Goal: Transaction & Acquisition: Purchase product/service

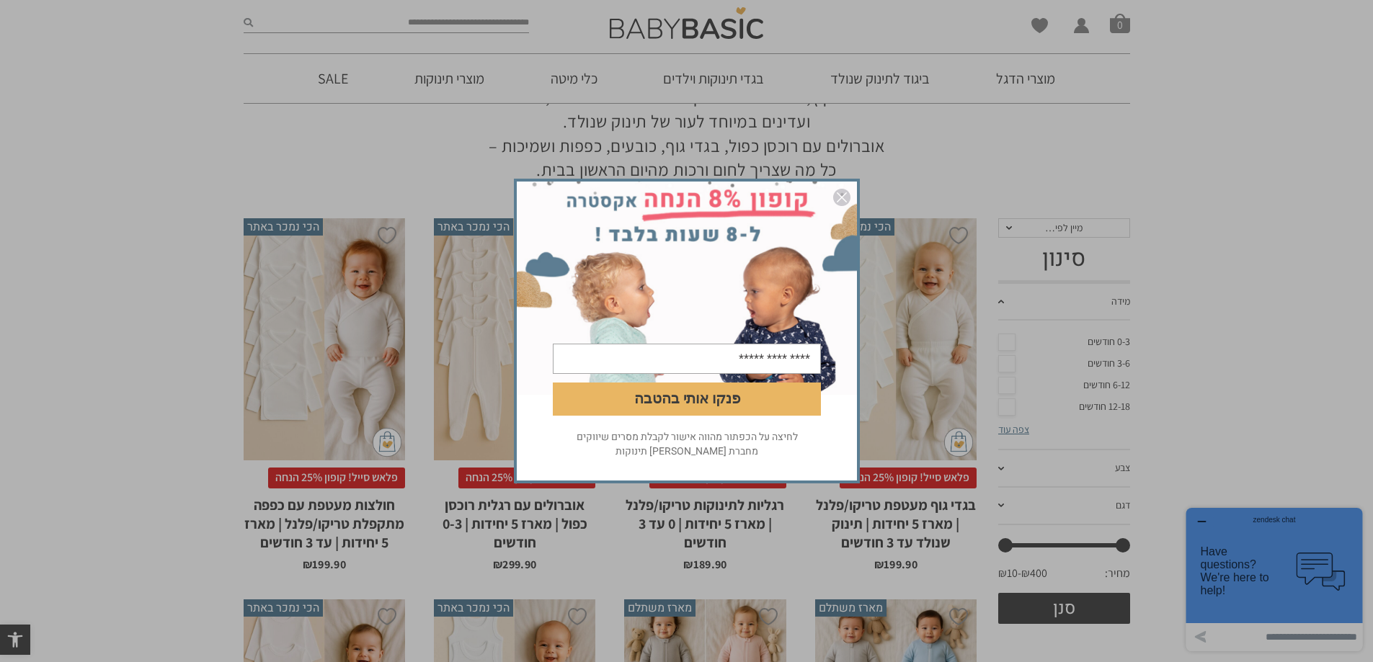
click at [839, 201] on img "סגור" at bounding box center [841, 197] width 17 height 17
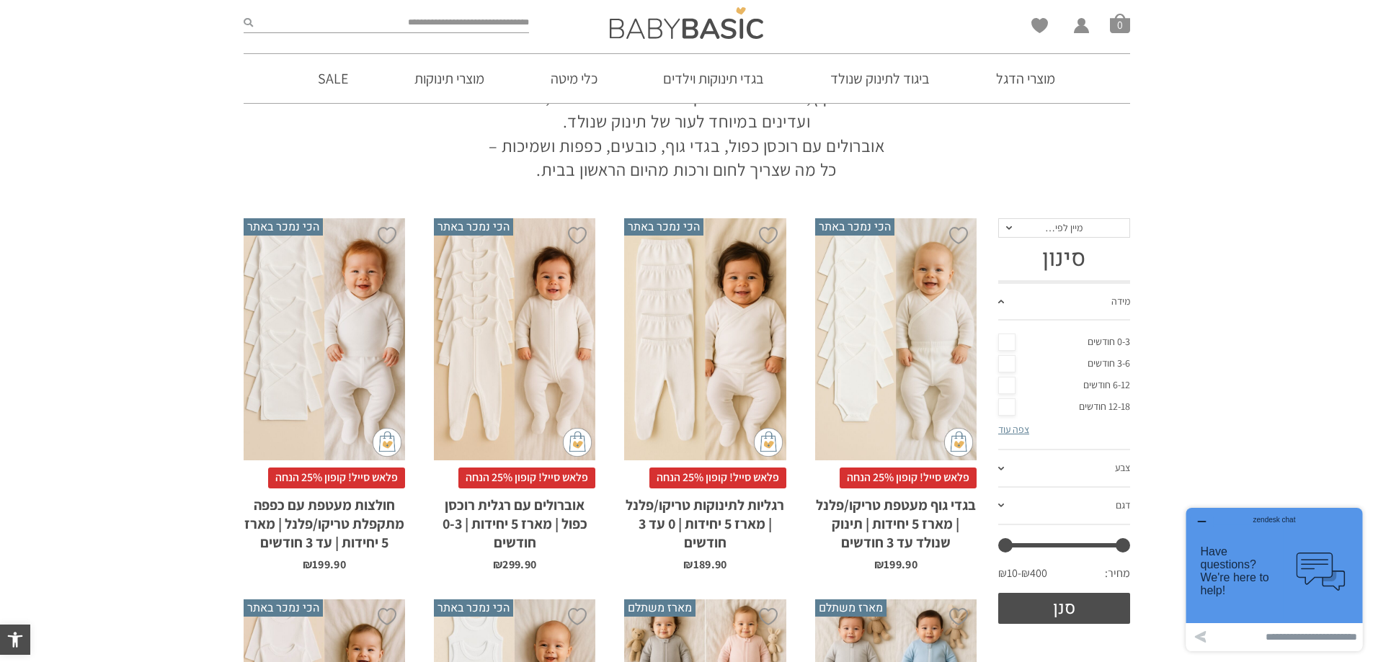
click at [1105, 349] on link "0-3 חודשים" at bounding box center [1064, 342] width 132 height 22
click at [1105, 339] on link "0-3 חודשים" at bounding box center [1064, 342] width 132 height 22
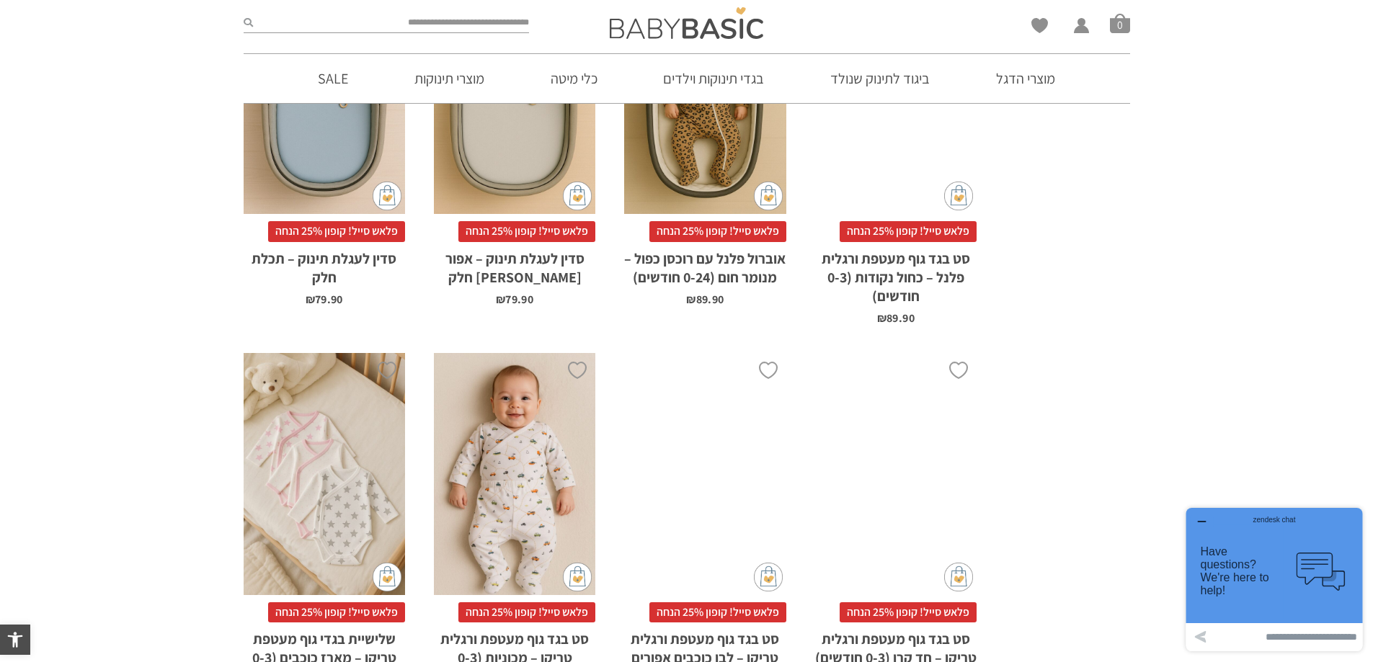
scroll to position [1369, 0]
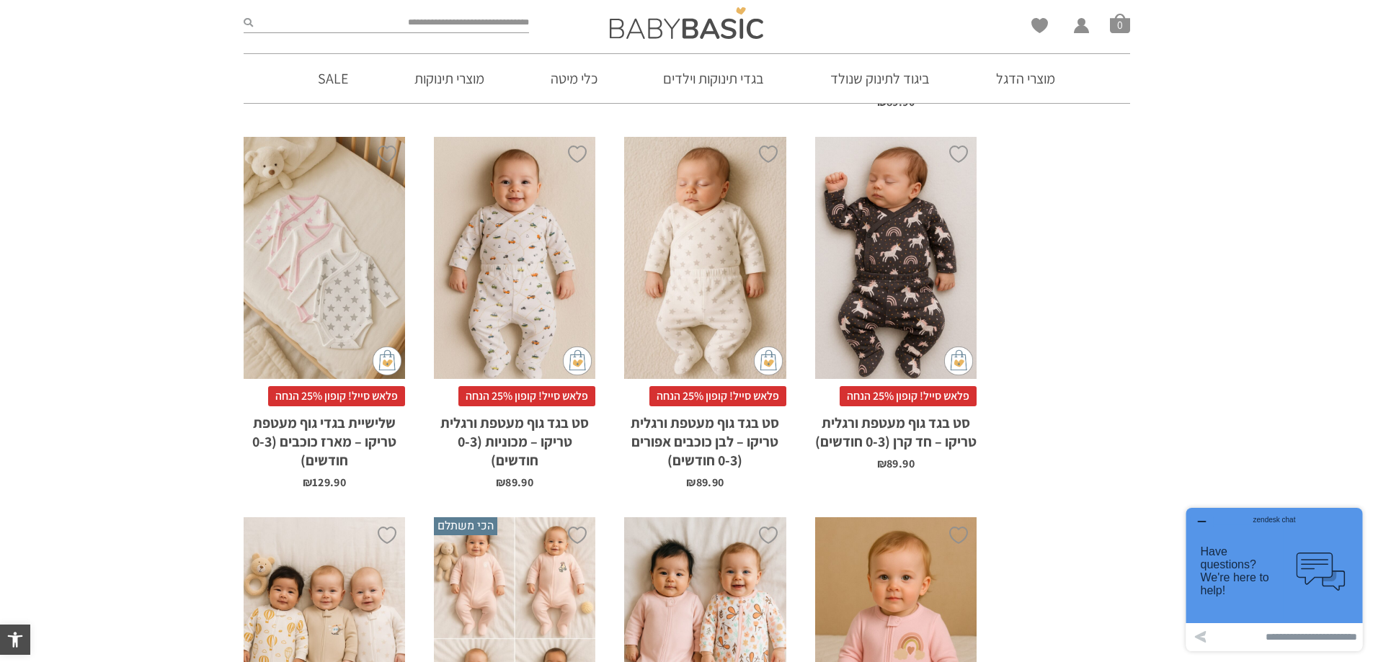
click at [505, 439] on h2 "סט בגד גוף מעטפת ורגלית טריקו – מכוניות (0-3 חודשים)" at bounding box center [514, 437] width 161 height 63
click at [505, 438] on h2 "סט בגד גוף מעטפת ורגלית טריקו – מכוניות (0-3 חודשים)" at bounding box center [514, 437] width 161 height 63
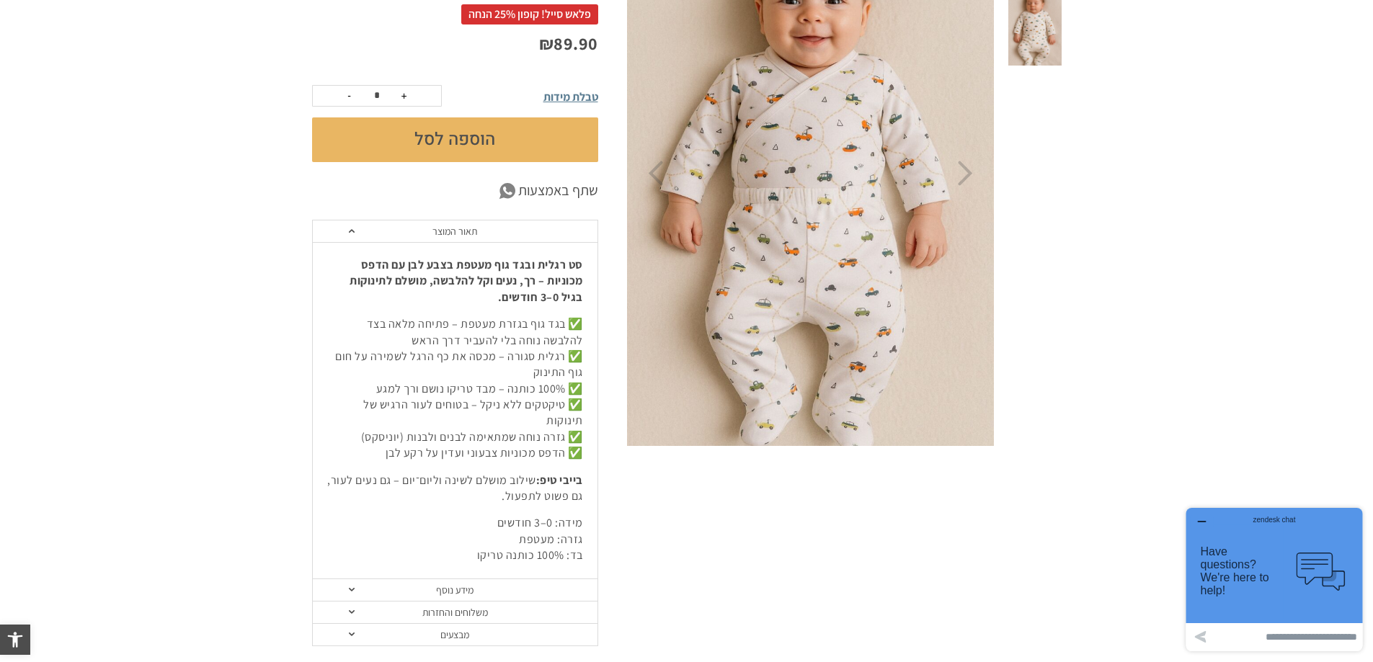
scroll to position [360, 0]
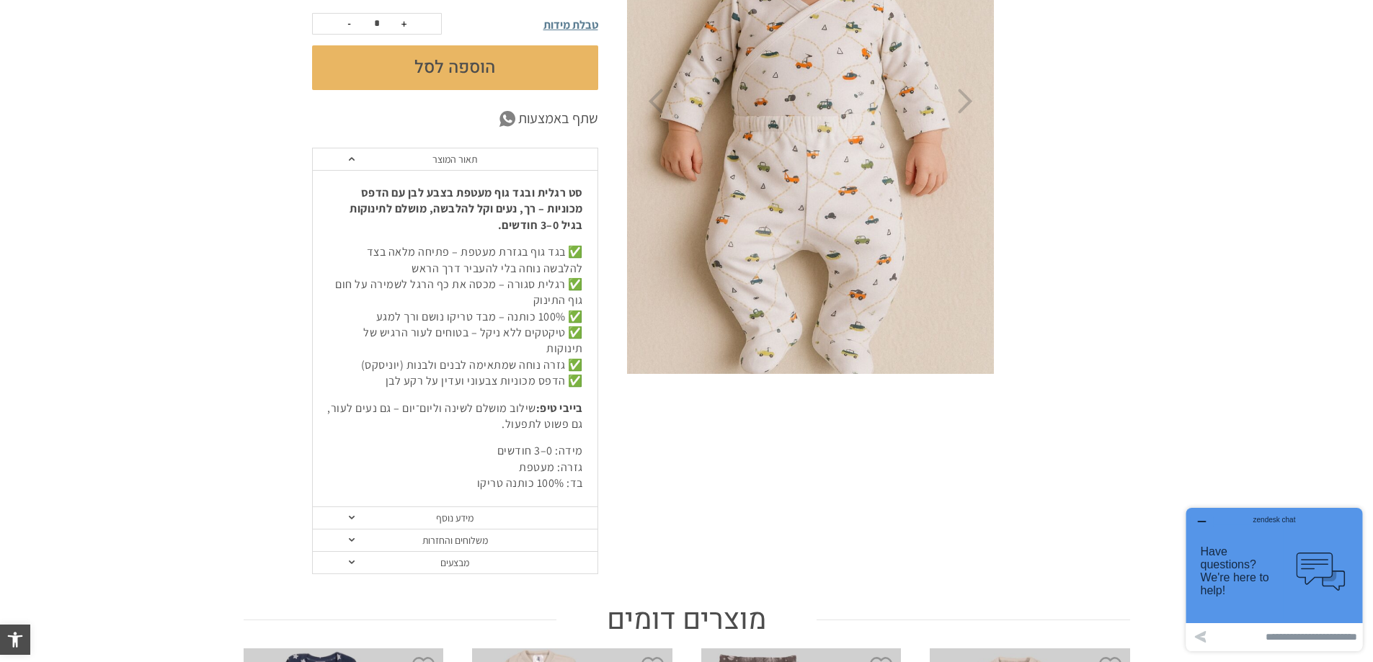
click at [445, 552] on link "מבצעים" at bounding box center [455, 563] width 285 height 22
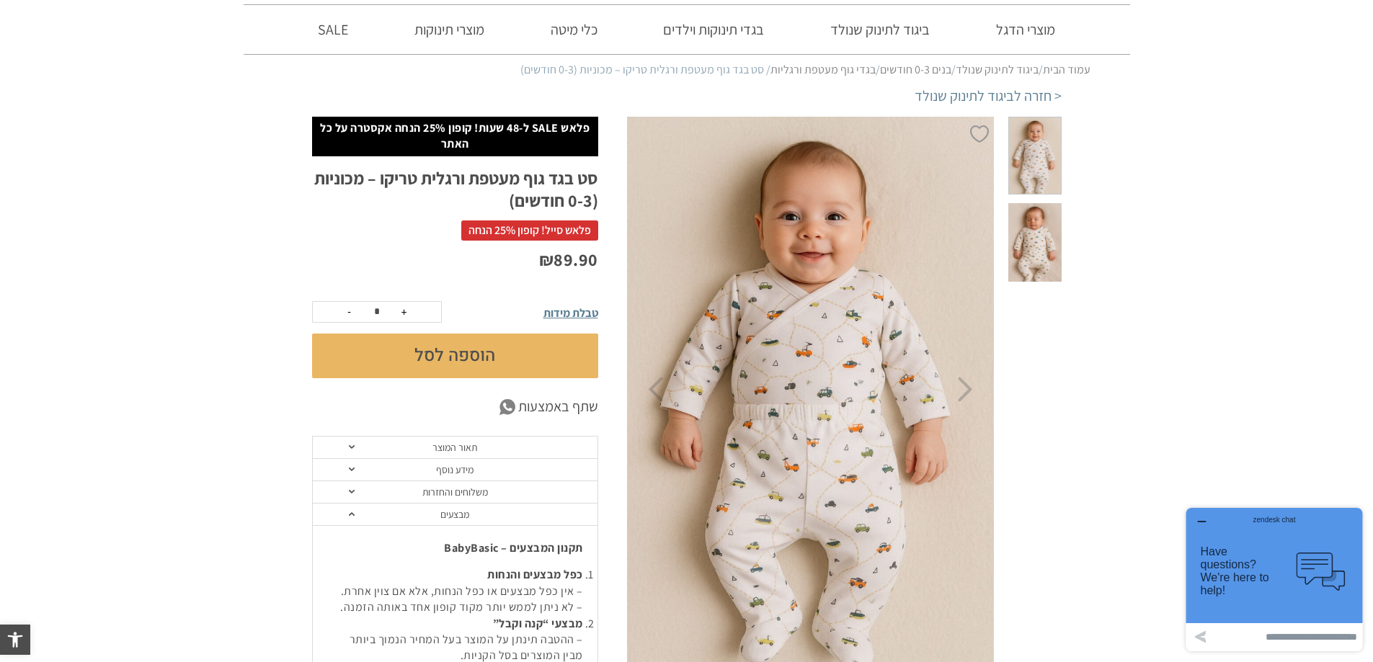
scroll to position [0, 0]
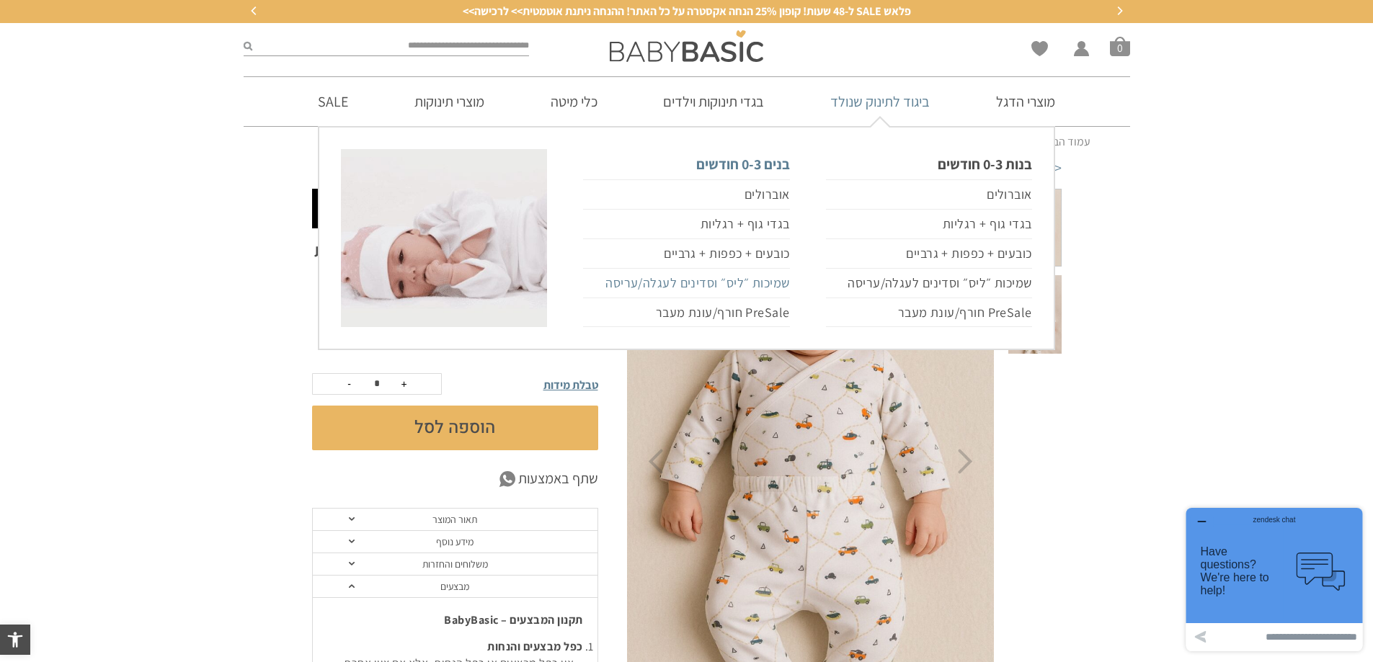
click at [721, 287] on link "שמיכות ״ליס״ וסדינים לעגלה/עריסה" at bounding box center [686, 284] width 206 height 30
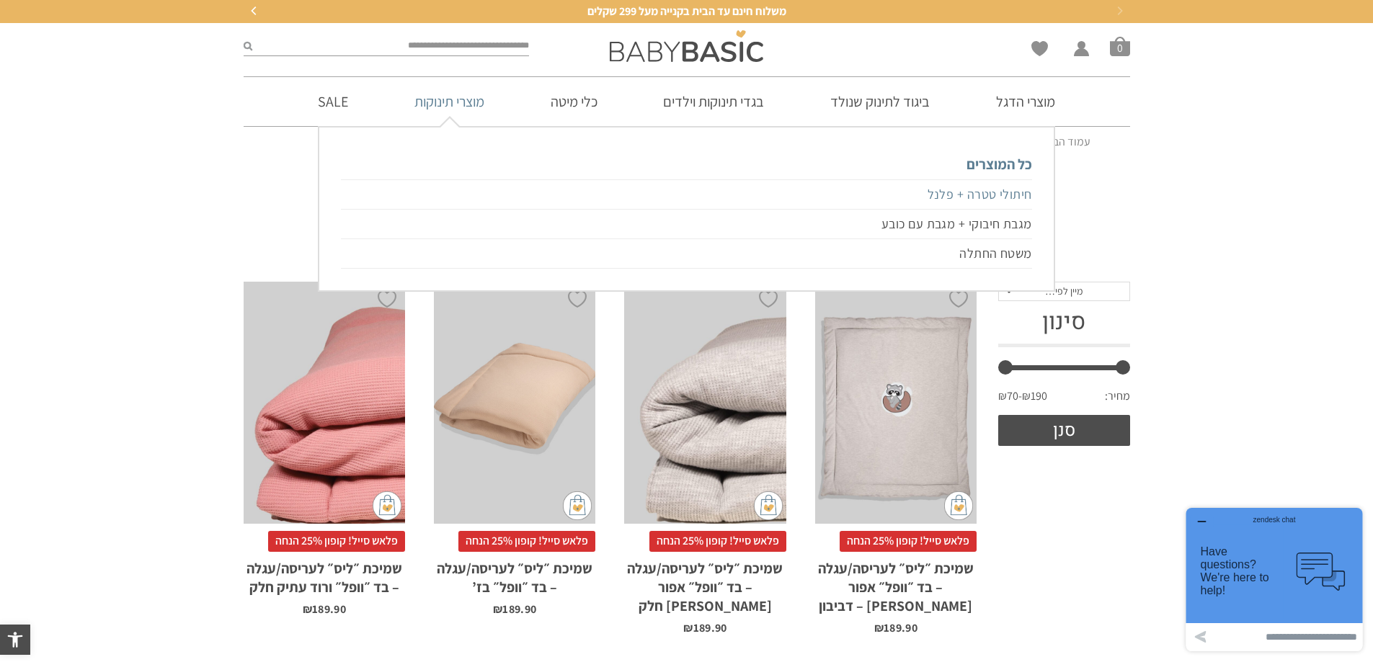
click at [1002, 192] on link "חיתולי טטרה + פלנל" at bounding box center [686, 194] width 690 height 30
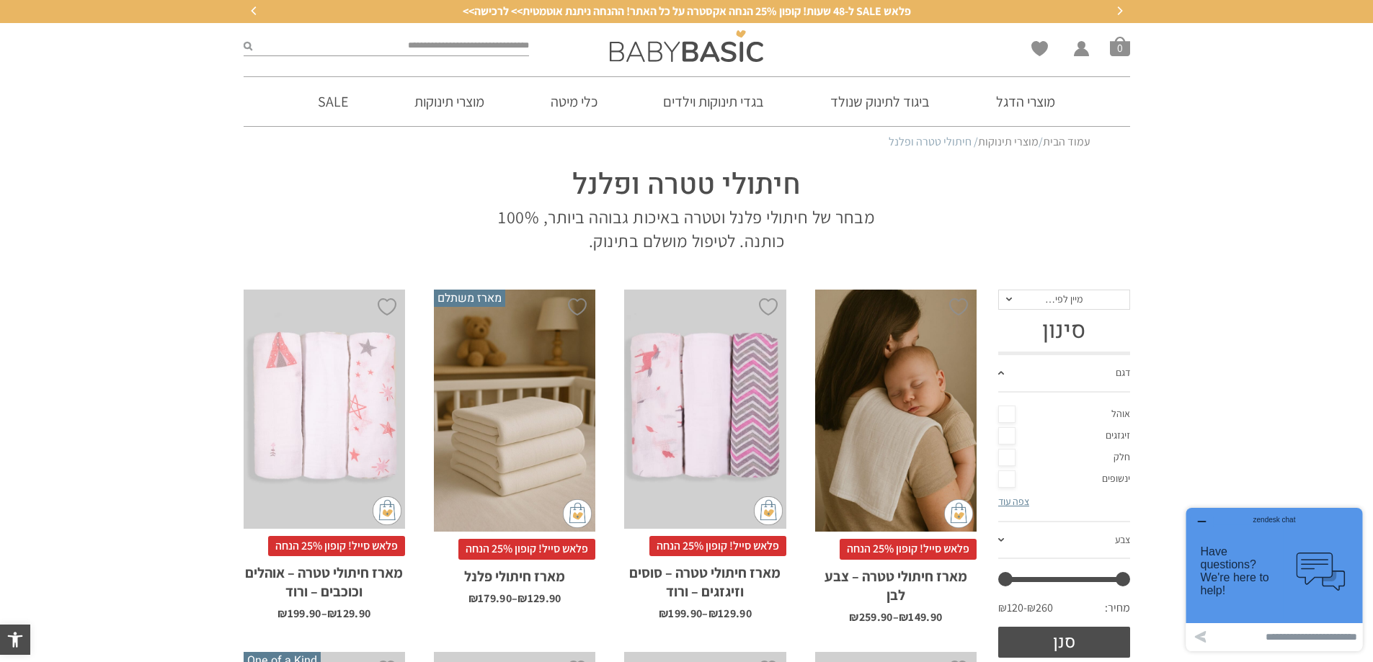
click at [901, 578] on h2 "מארז חיתולי טטרה – צבע לבן" at bounding box center [895, 582] width 161 height 45
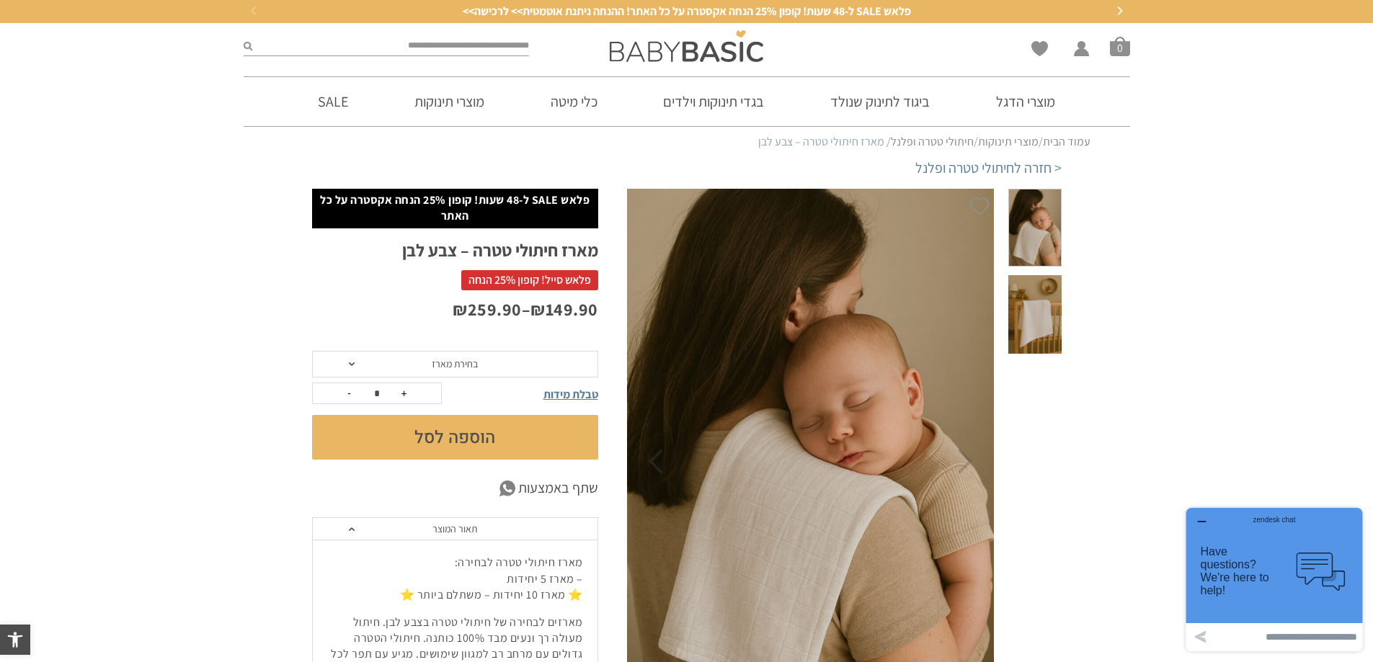
click at [350, 364] on span at bounding box center [352, 364] width 6 height 4
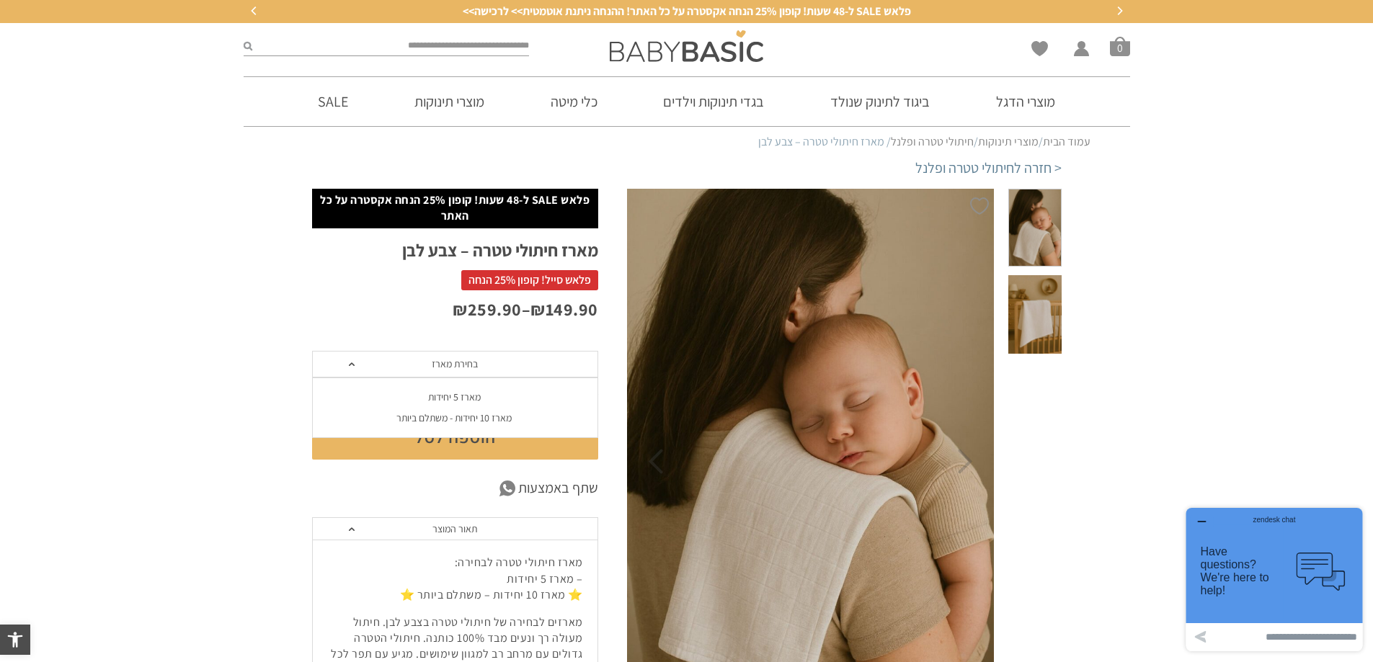
click at [455, 392] on div "מארז 5 יחידות" at bounding box center [454, 397] width 286 height 12
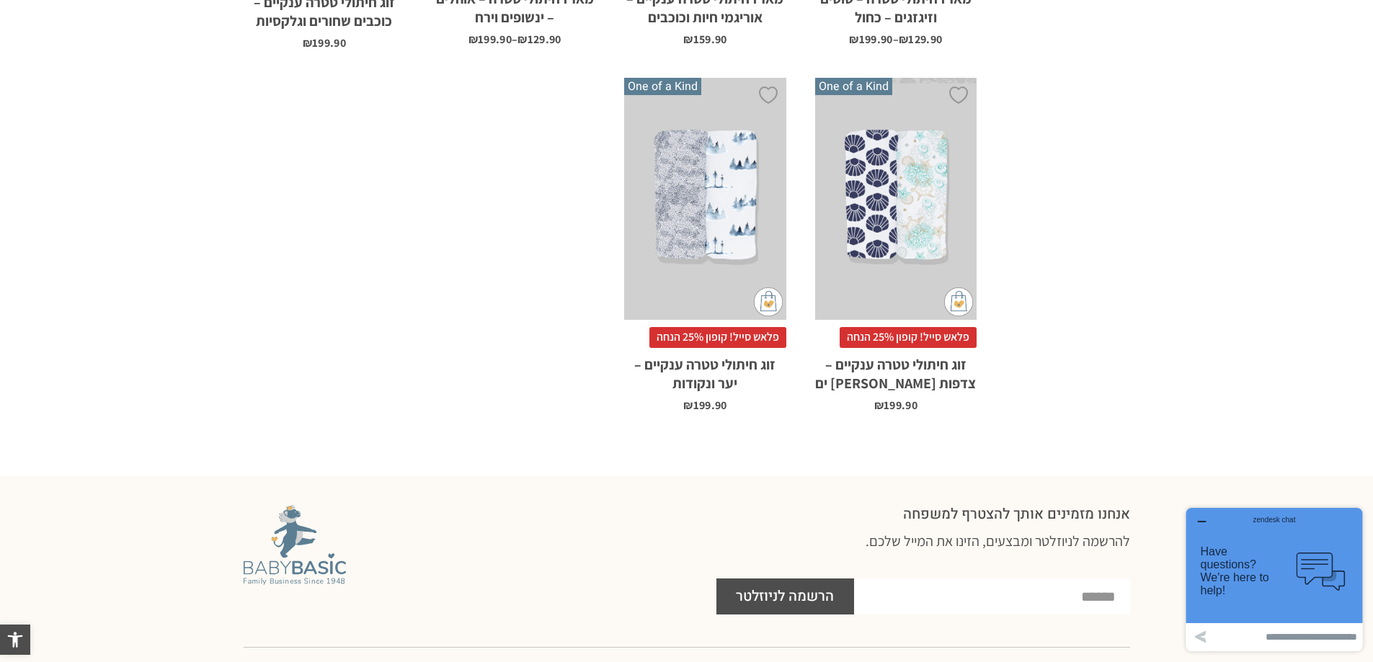
scroll to position [1009, 0]
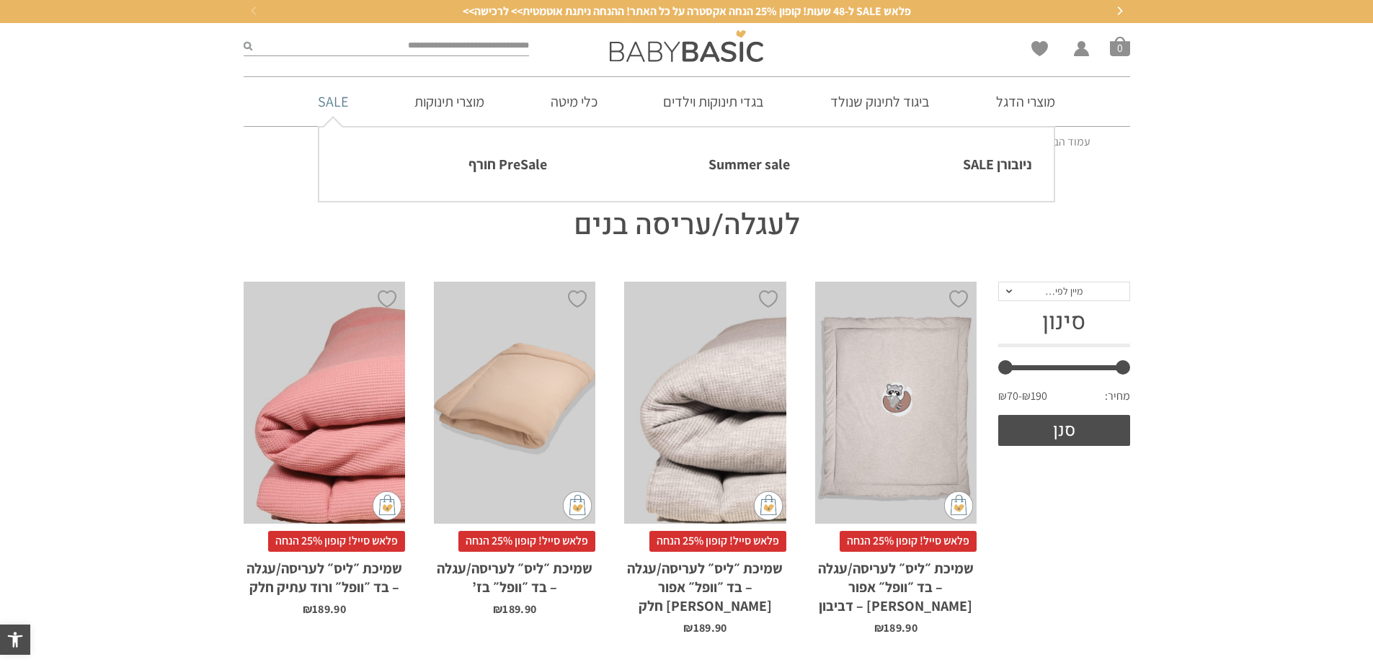
click at [337, 108] on link "SALE" at bounding box center [333, 101] width 74 height 49
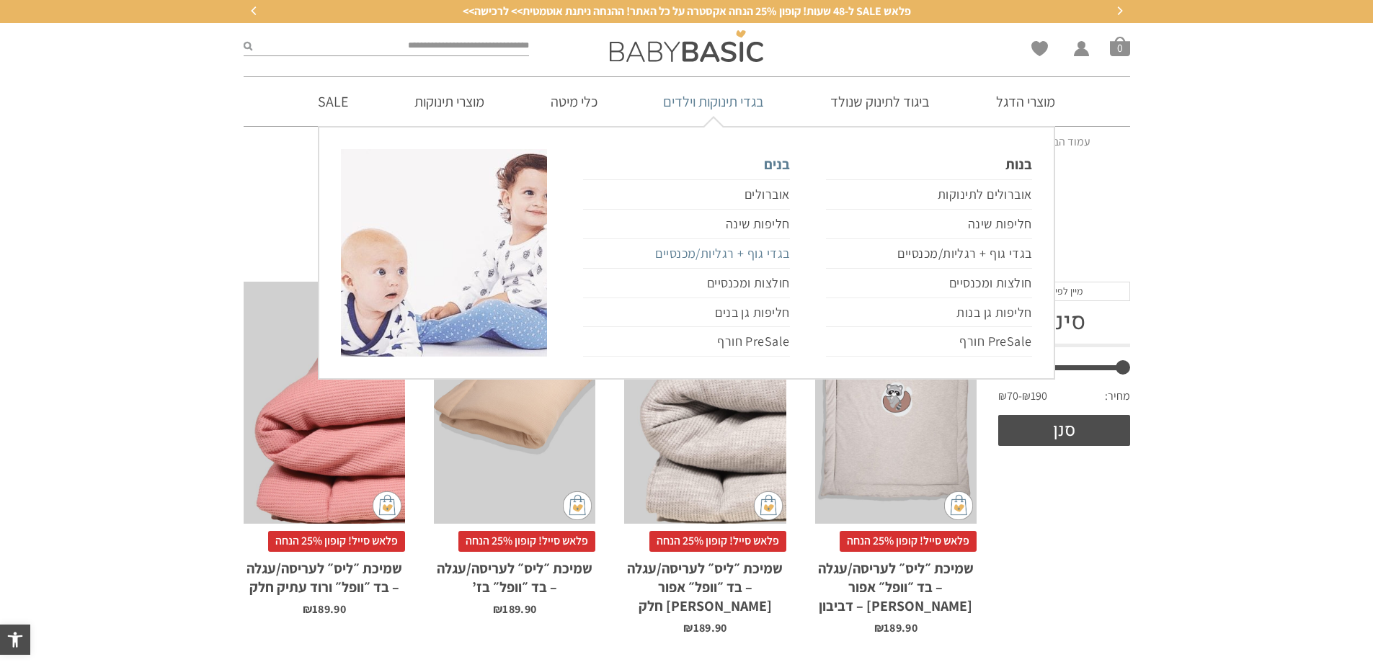
click at [739, 258] on link "בגדי גוף + רגליות/מכנסיים" at bounding box center [686, 254] width 206 height 30
click at [739, 260] on link "בגדי גוף + רגליות/מכנסיים" at bounding box center [686, 254] width 206 height 30
click at [746, 254] on link "בגדי גוף + רגליות/מכנסיים" at bounding box center [686, 254] width 206 height 30
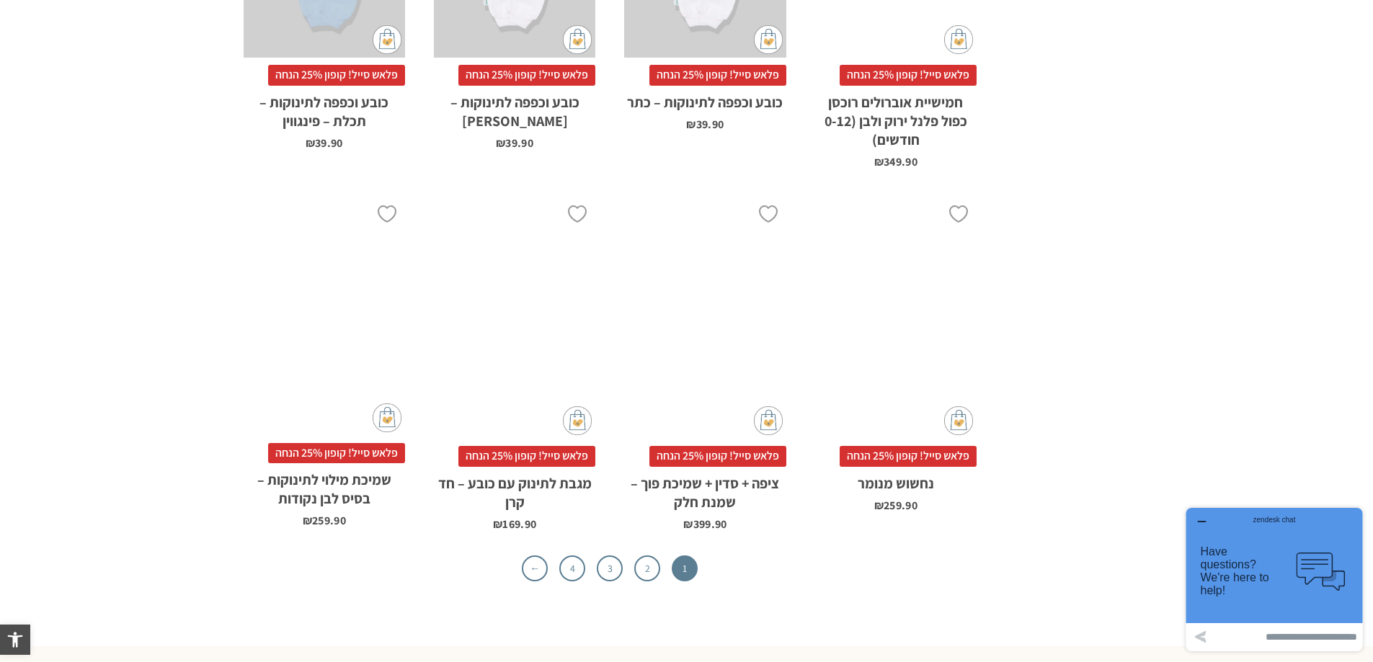
scroll to position [4468, 0]
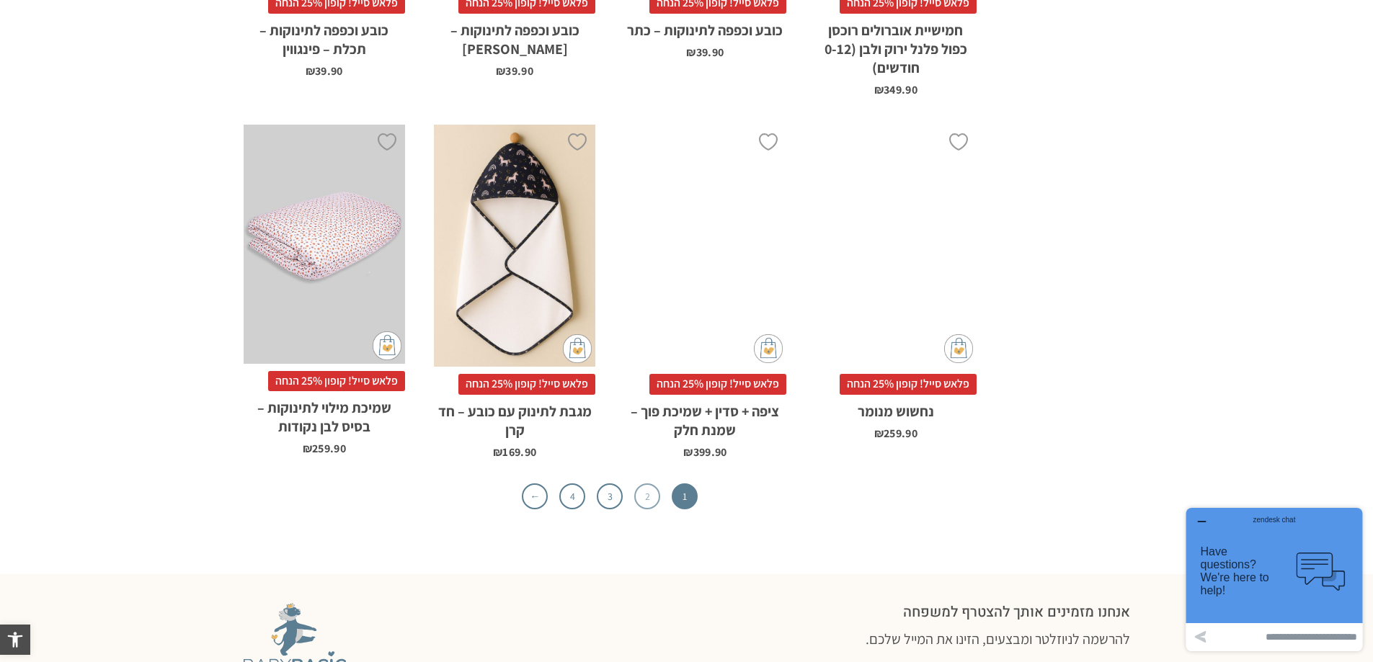
click at [644, 484] on link "2" at bounding box center [647, 497] width 26 height 26
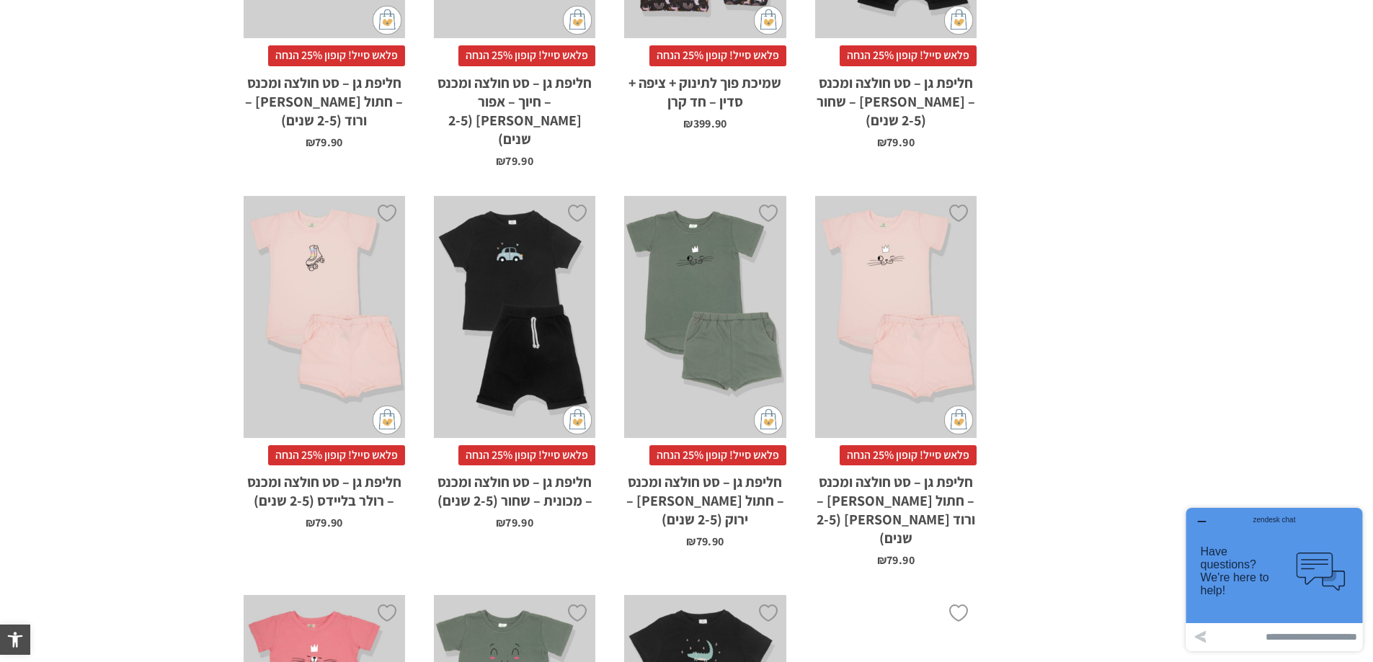
scroll to position [4179, 0]
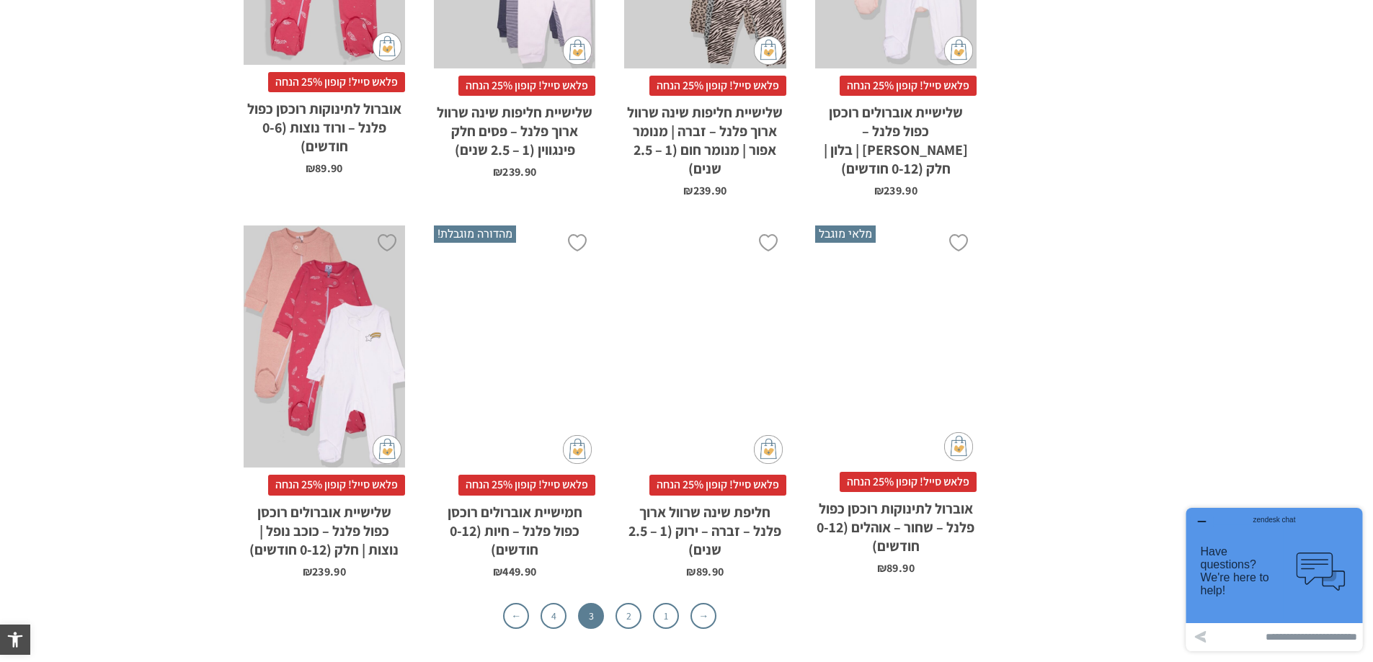
scroll to position [4468, 0]
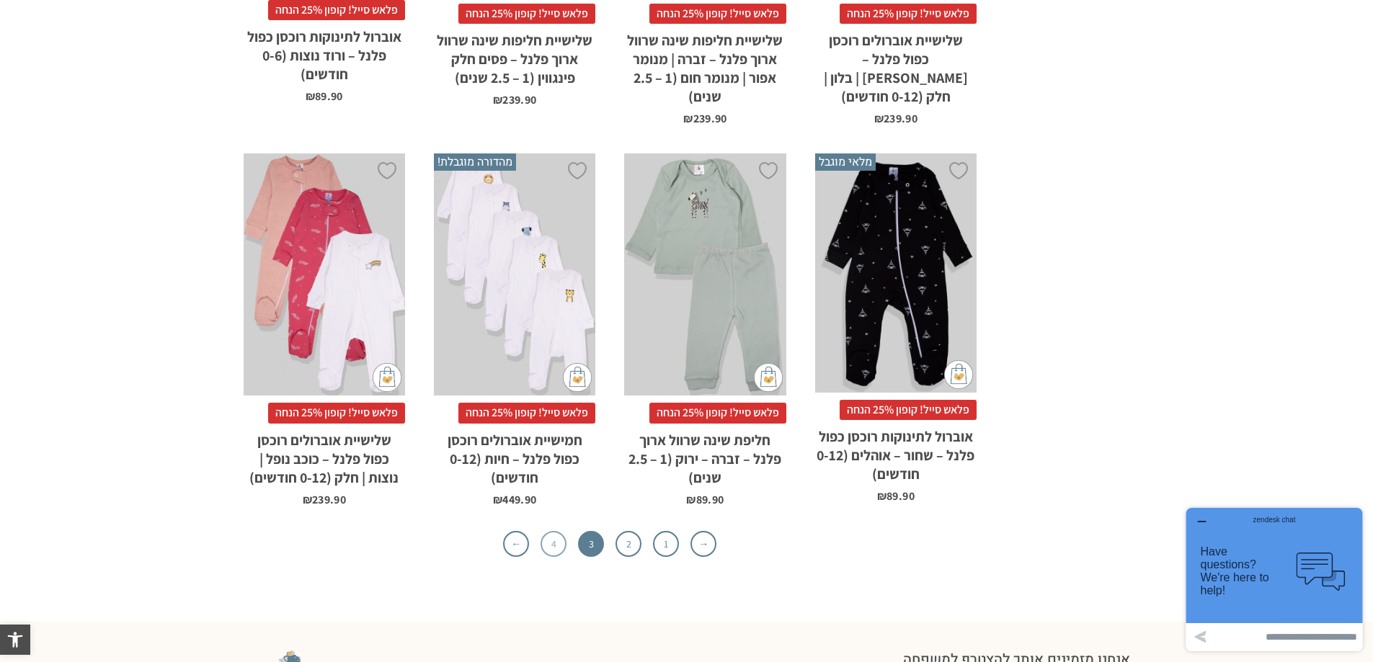
click at [549, 531] on link "4" at bounding box center [553, 544] width 26 height 26
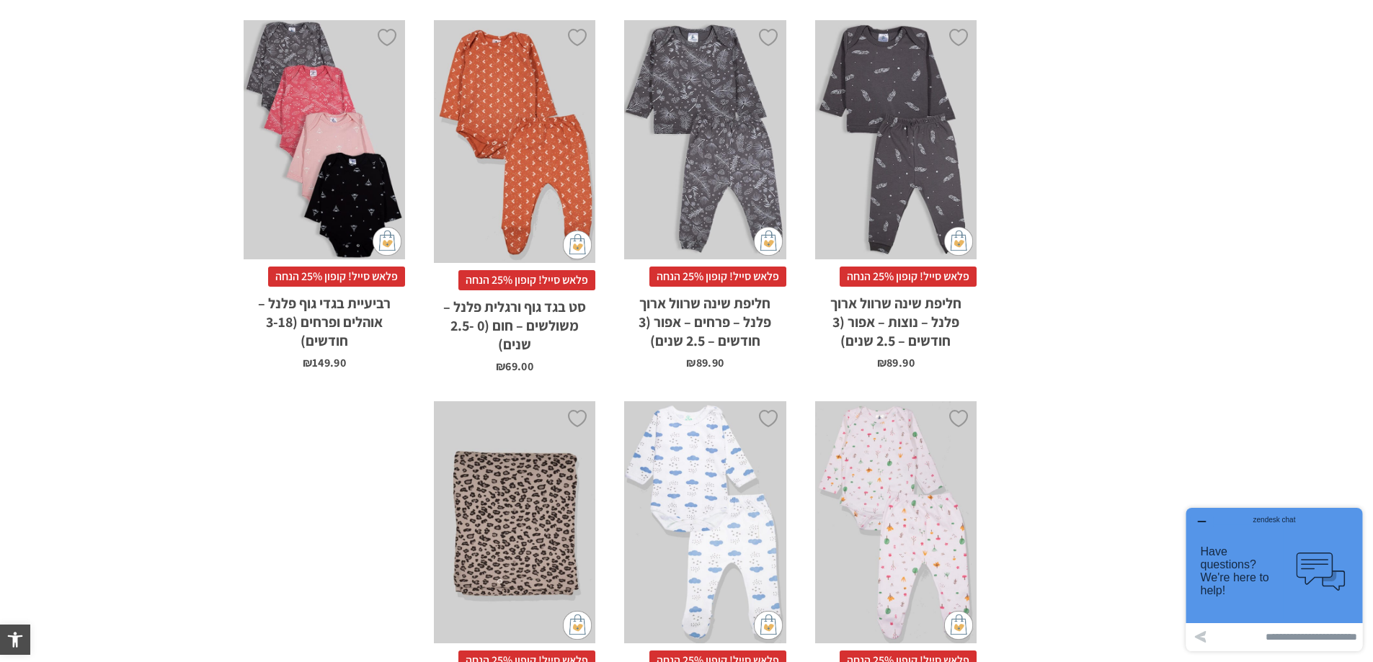
scroll to position [4179, 0]
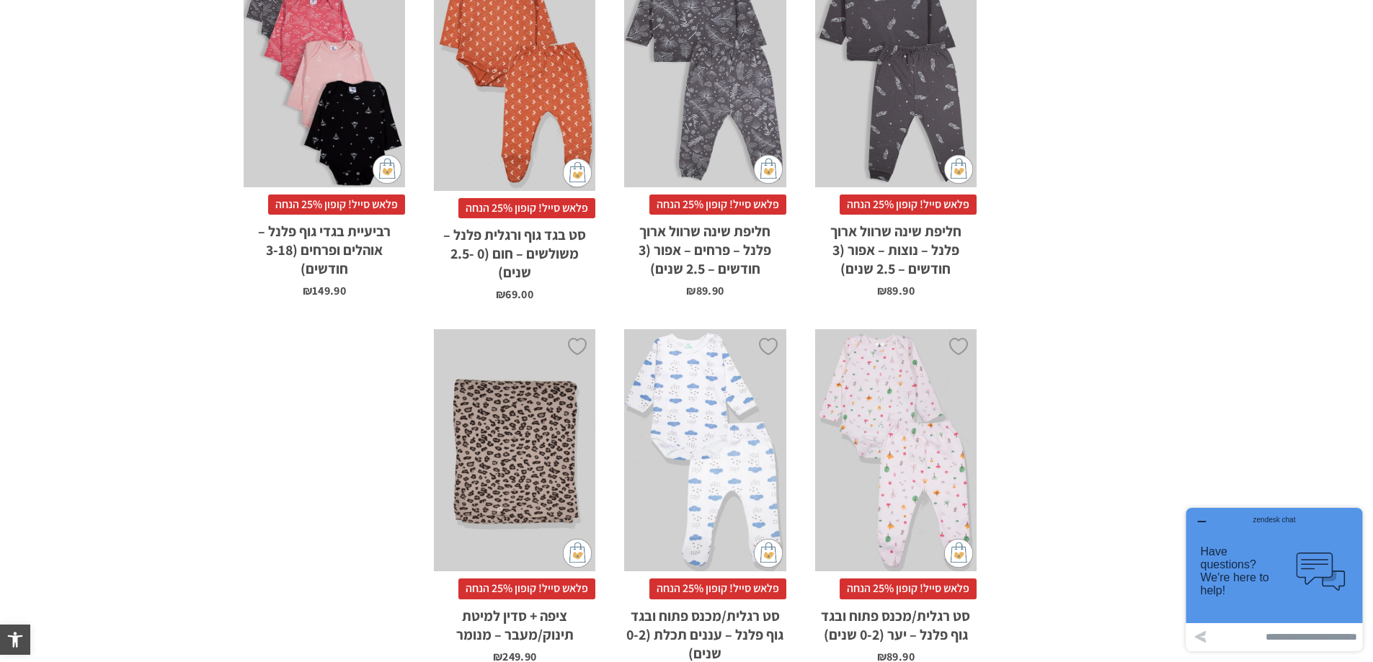
click at [723, 471] on div "x בחירת מידה 0-3m 3-6m 6-12m 12-18m 18-24m" at bounding box center [704, 450] width 161 height 243
click at [723, 472] on div "x בחירת מידה 0-3m 3-6m 6-12m 12-18m 18-24m" at bounding box center [704, 450] width 161 height 243
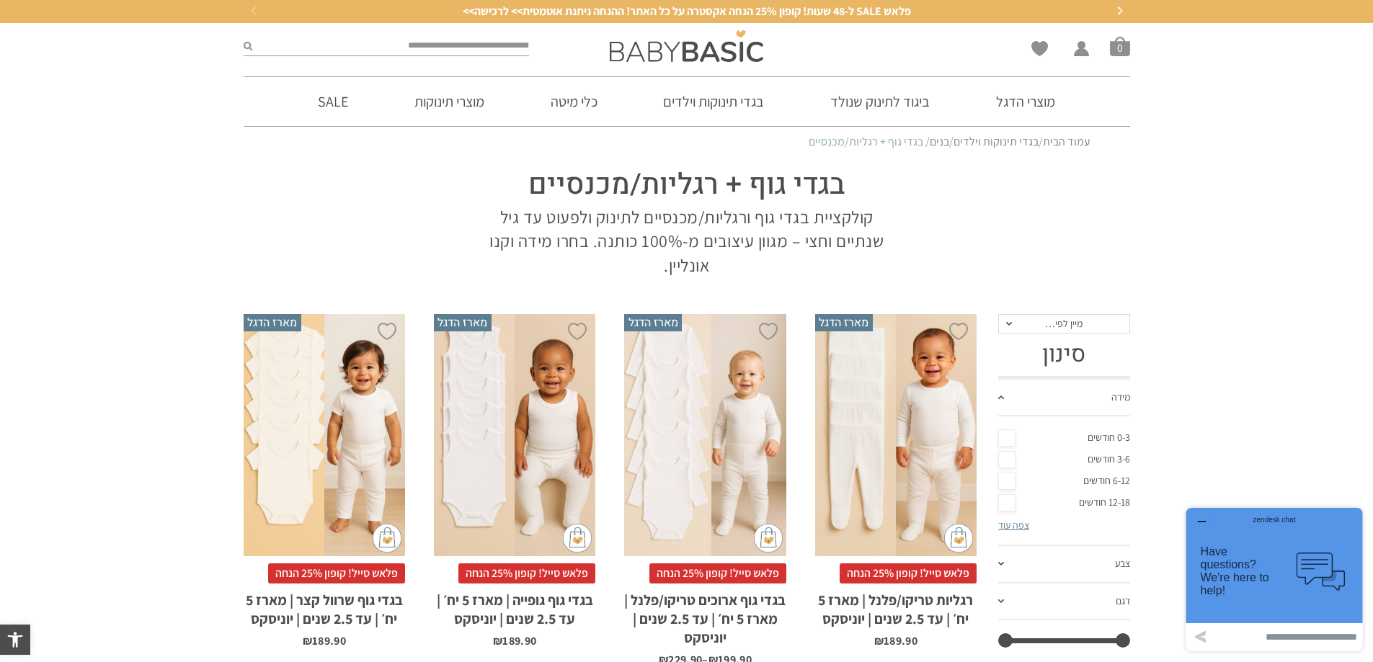
click at [1097, 437] on link "0-3 חודשים" at bounding box center [1064, 438] width 132 height 22
click at [1097, 432] on link "0-3 חודשים" at bounding box center [1064, 438] width 132 height 22
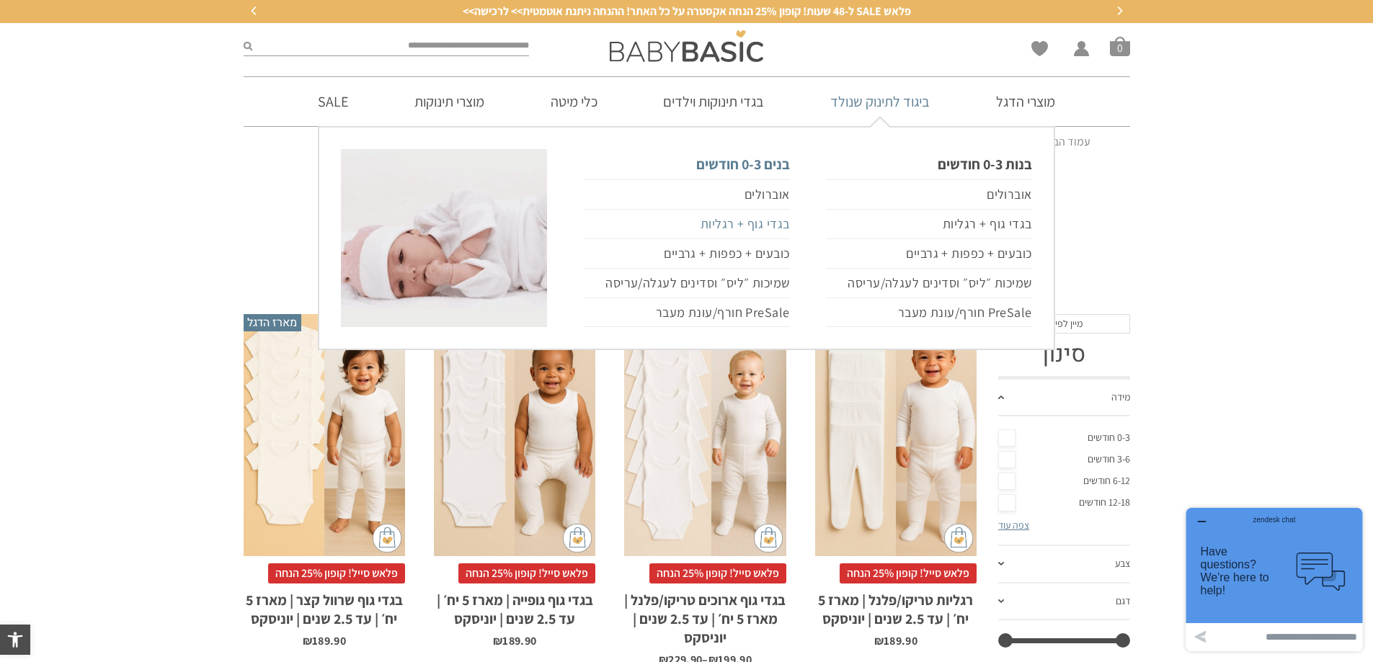
click at [748, 228] on link "בגדי גוף + רגליות" at bounding box center [686, 225] width 206 height 30
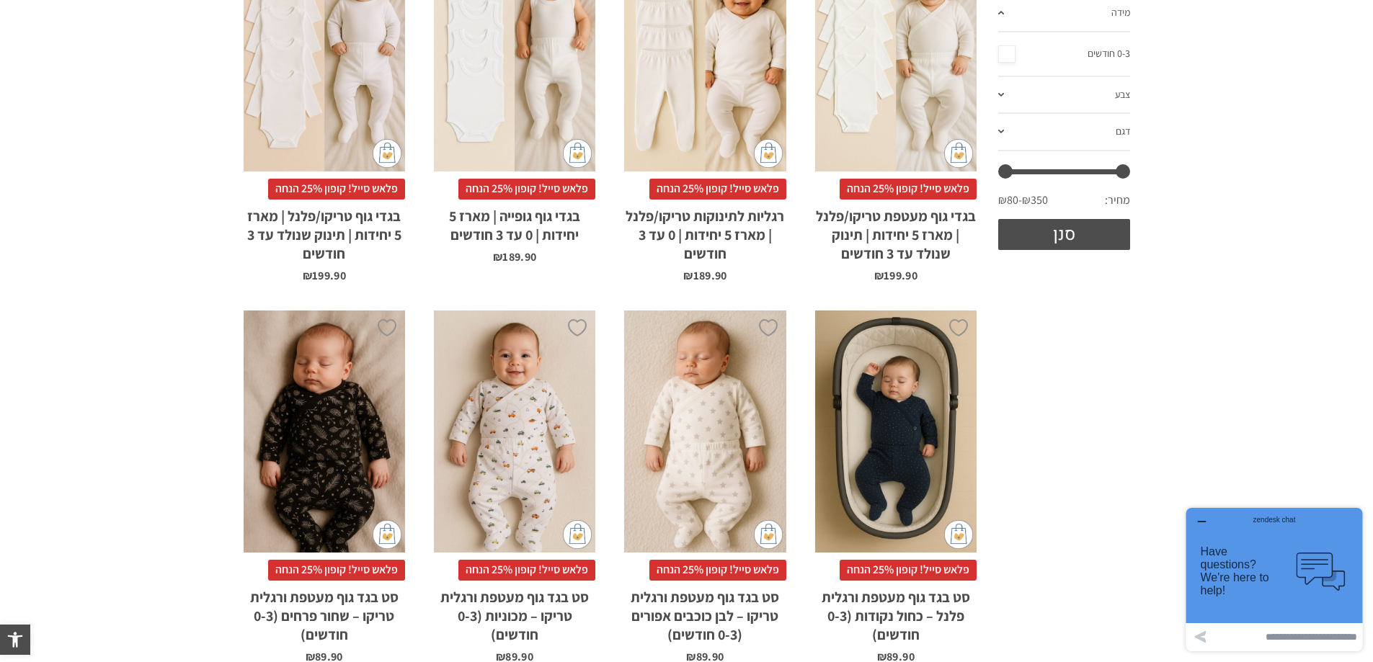
scroll to position [432, 0]
